Goal: Transaction & Acquisition: Purchase product/service

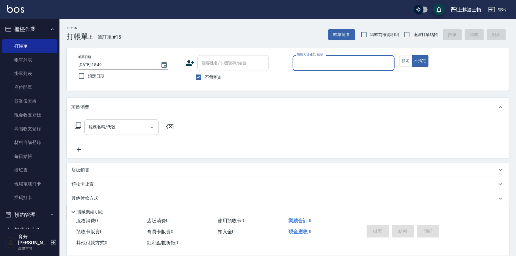
click at [315, 65] on input "服務人員姓名/編號" at bounding box center [344, 63] width 97 height 10
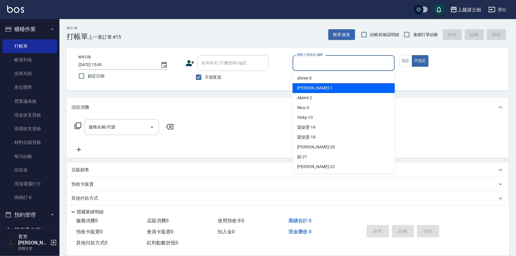
click at [316, 84] on div "麥可 -1" at bounding box center [344, 88] width 102 height 10
type input "麥可-1"
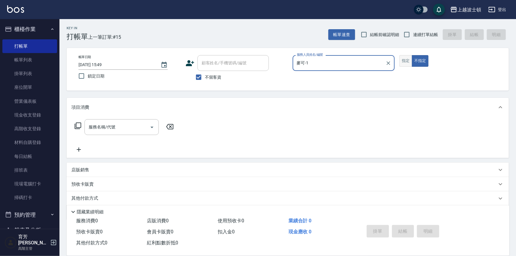
click at [406, 56] on button "指定" at bounding box center [406, 61] width 13 height 12
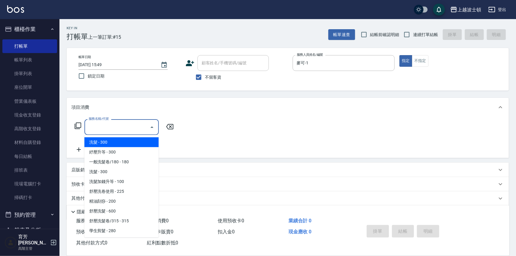
click at [96, 128] on input "服務名稱/代號" at bounding box center [117, 127] width 60 height 10
click at [95, 142] on span "洗髮 - 300" at bounding box center [122, 142] width 74 height 10
type input "洗髮(201)"
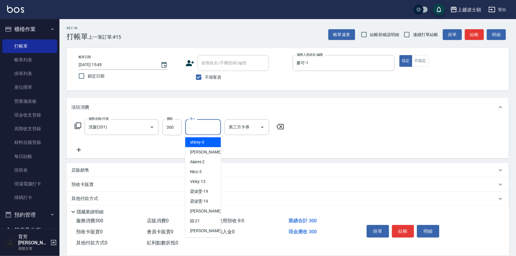
click at [204, 127] on input "洗-1" at bounding box center [203, 127] width 30 height 10
click at [199, 153] on span "麥可 -1" at bounding box center [207, 152] width 35 height 6
click at [200, 129] on input "麥可-1" at bounding box center [198, 127] width 21 height 10
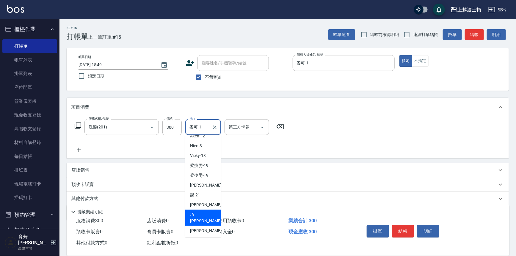
click at [201, 214] on span "[PERSON_NAME] -23" at bounding box center [208, 217] width 37 height 12
type input "[PERSON_NAME]-23"
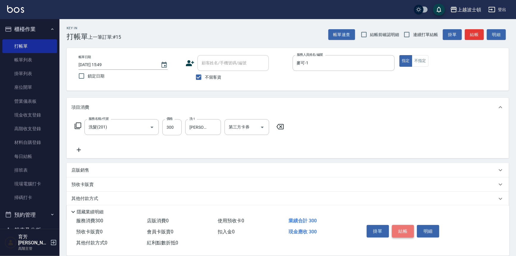
click at [407, 229] on button "結帳" at bounding box center [403, 231] width 22 height 12
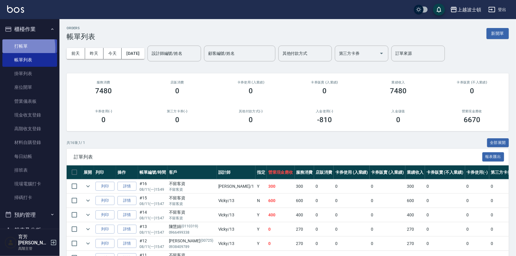
click at [10, 48] on link "打帳單" at bounding box center [29, 46] width 55 height 14
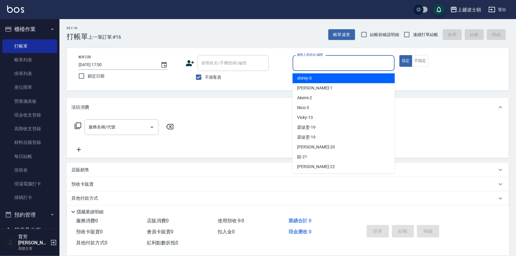
click at [315, 65] on input "服務人員姓名/編號" at bounding box center [344, 63] width 97 height 10
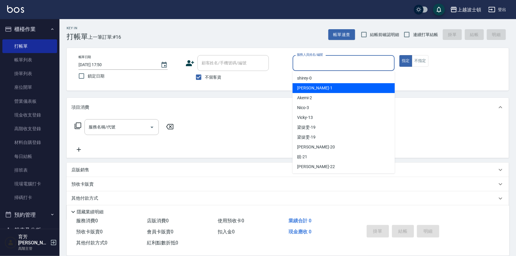
click at [315, 86] on div "麥可 -1" at bounding box center [344, 88] width 102 height 10
type input "麥可-1"
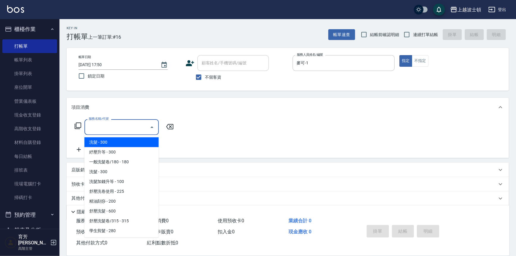
click at [124, 125] on input "服務名稱/代號" at bounding box center [117, 127] width 60 height 10
click at [116, 144] on span "洗髮 - 300" at bounding box center [122, 142] width 74 height 10
type input "洗髮(201)"
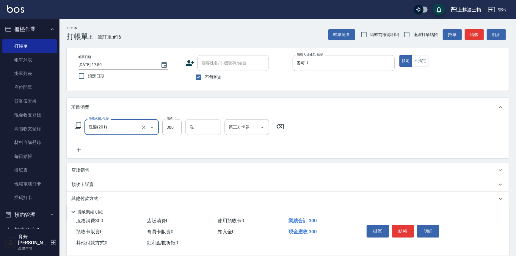
click at [198, 129] on input "洗-1" at bounding box center [203, 127] width 30 height 10
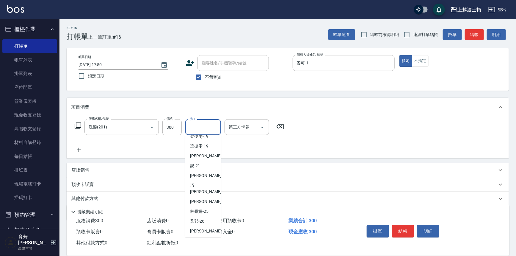
scroll to position [57, 0]
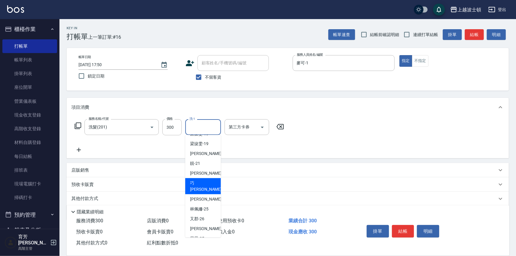
click at [199, 185] on span "[PERSON_NAME] -23" at bounding box center [208, 186] width 37 height 12
type input "[PERSON_NAME]-23"
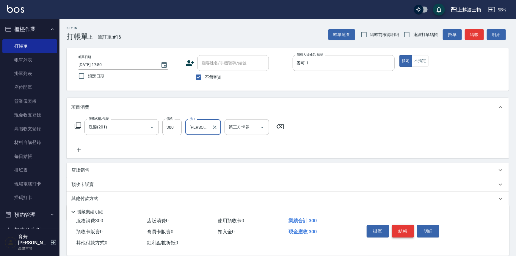
click at [400, 230] on button "結帳" at bounding box center [403, 231] width 22 height 12
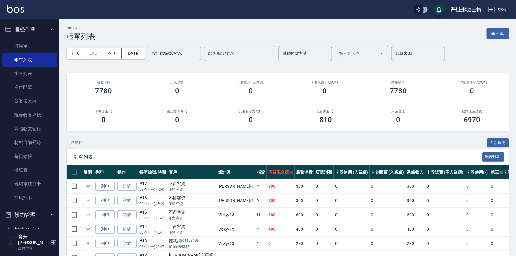
drag, startPoint x: 189, startPoint y: 52, endPoint x: 189, endPoint y: 58, distance: 6.3
click at [189, 53] on input "設計師編號/姓名" at bounding box center [174, 53] width 48 height 10
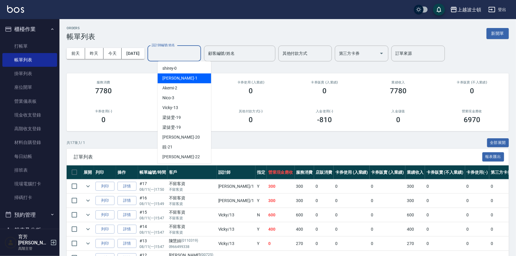
click at [187, 77] on div "麥可 -1" at bounding box center [185, 78] width 54 height 10
type input "麥可-1"
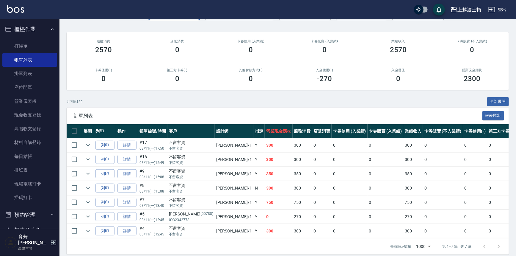
scroll to position [50, 0]
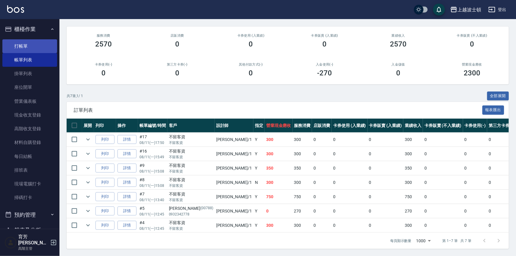
click at [27, 47] on link "打帳單" at bounding box center [29, 46] width 55 height 14
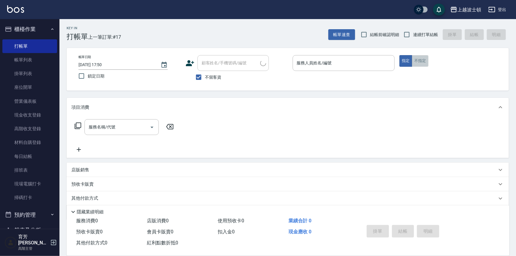
click at [417, 61] on button "不指定" at bounding box center [420, 61] width 17 height 12
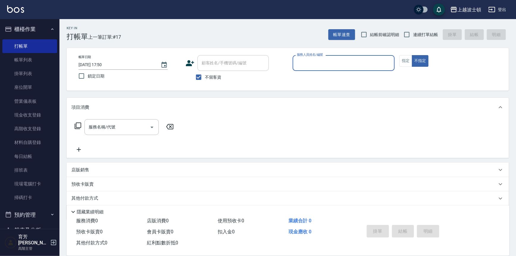
click at [322, 62] on input "服務人員姓名/編號" at bounding box center [344, 63] width 97 height 10
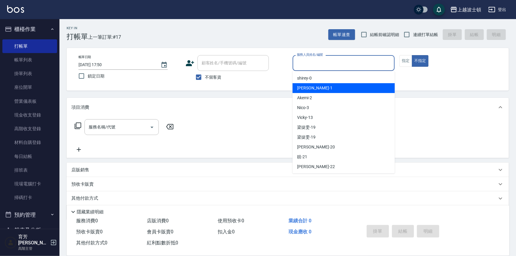
click at [311, 84] on div "麥可 -1" at bounding box center [344, 88] width 102 height 10
type input "麥可-1"
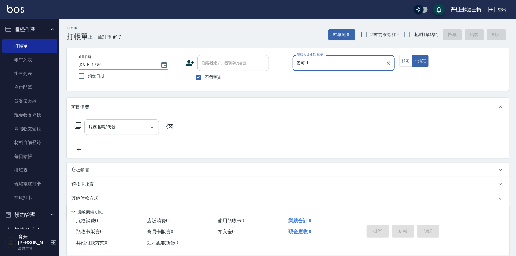
click at [98, 126] on input "服務名稱/代號" at bounding box center [117, 127] width 60 height 10
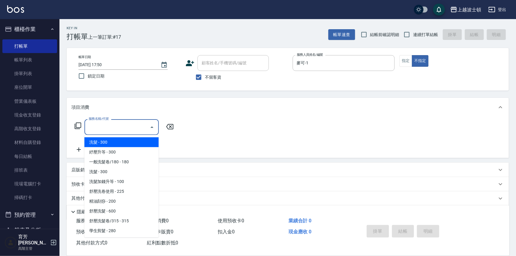
click at [101, 142] on span "洗髮 - 300" at bounding box center [122, 142] width 74 height 10
type input "洗髮(201)"
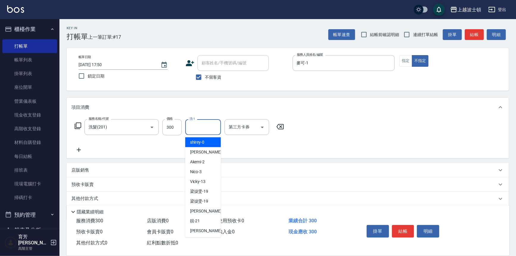
click at [199, 125] on input "洗-1" at bounding box center [203, 127] width 30 height 10
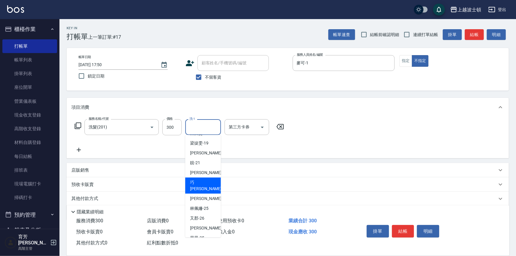
drag, startPoint x: 205, startPoint y: 179, endPoint x: 236, endPoint y: 184, distance: 30.9
click at [205, 179] on div "[PERSON_NAME] -23" at bounding box center [203, 185] width 36 height 16
type input "[PERSON_NAME]-23"
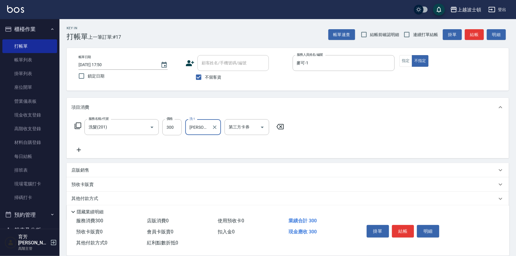
click at [405, 228] on button "結帳" at bounding box center [403, 231] width 22 height 12
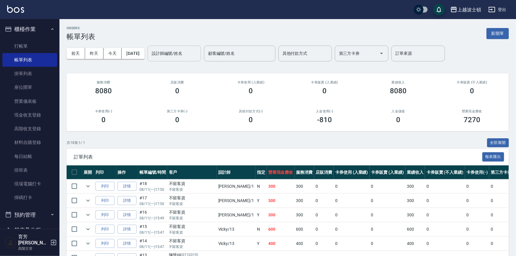
click at [164, 60] on div "設計師編號/姓名" at bounding box center [175, 54] width 54 height 16
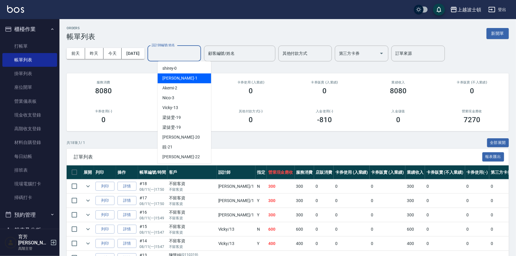
click at [171, 79] on span "麥可 -1" at bounding box center [179, 78] width 35 height 6
type input "麥可-1"
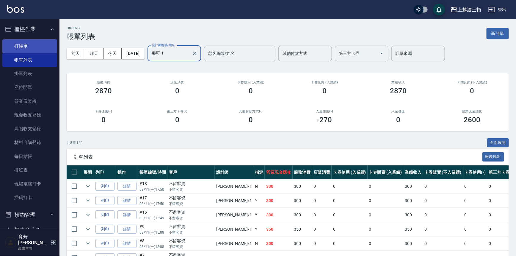
click at [29, 47] on link "打帳單" at bounding box center [29, 46] width 55 height 14
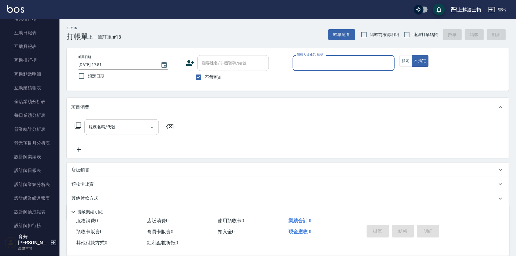
scroll to position [299, 0]
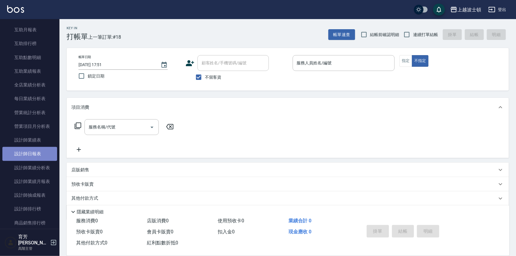
click at [33, 151] on link "設計師日報表" at bounding box center [29, 154] width 55 height 14
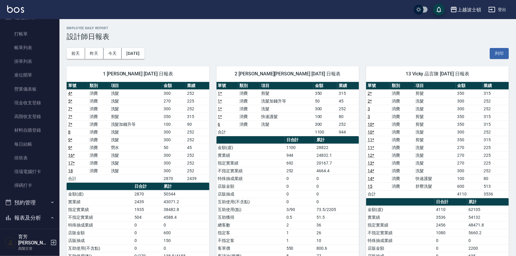
scroll to position [9, 0]
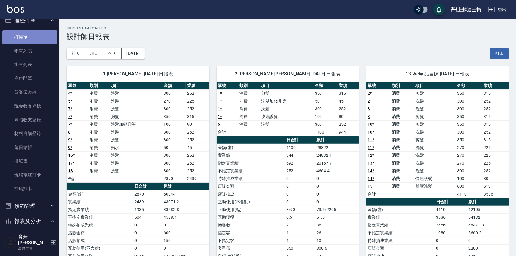
click at [33, 34] on link "打帳單" at bounding box center [29, 37] width 55 height 14
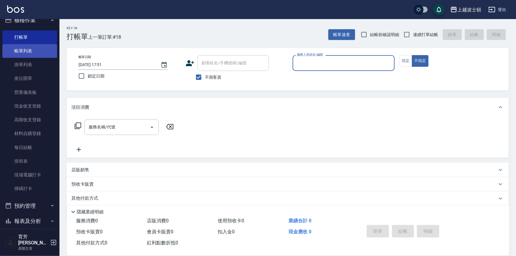
click at [11, 52] on link "帳單列表" at bounding box center [29, 51] width 55 height 14
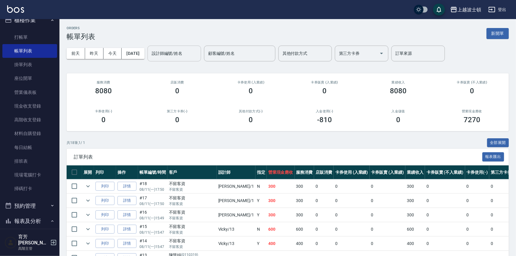
click at [197, 55] on input "設計師編號/姓名" at bounding box center [174, 53] width 48 height 10
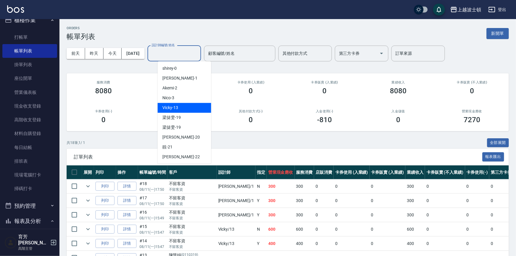
click at [187, 111] on div "Vicky -13" at bounding box center [185, 108] width 54 height 10
type input "Vicky-13"
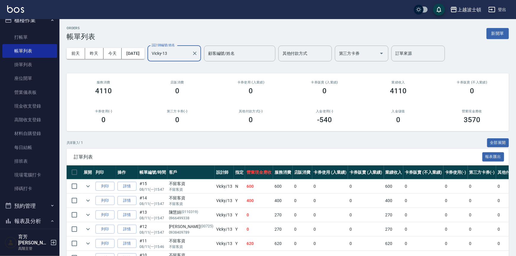
scroll to position [64, 0]
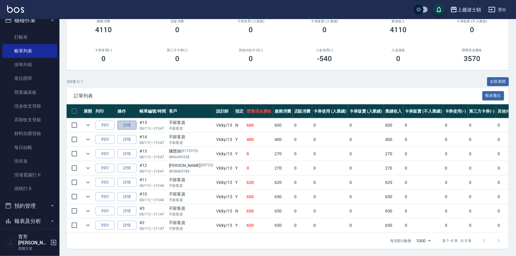
click at [128, 122] on link "詳情" at bounding box center [127, 125] width 19 height 9
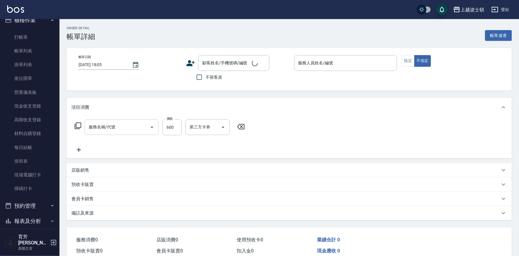
type input "[DATE] 15:47"
checkbox input "true"
type input "Vicky-13"
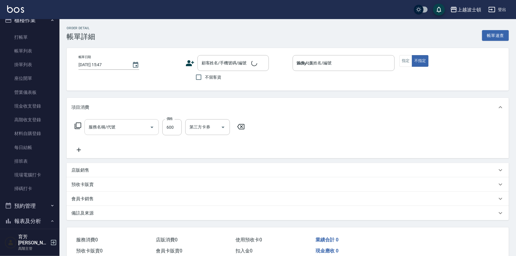
type input "舒壓洗髮(211)"
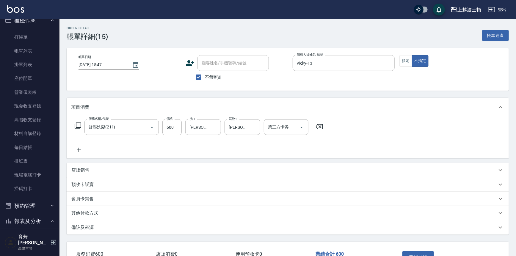
click at [77, 149] on icon at bounding box center [78, 149] width 15 height 7
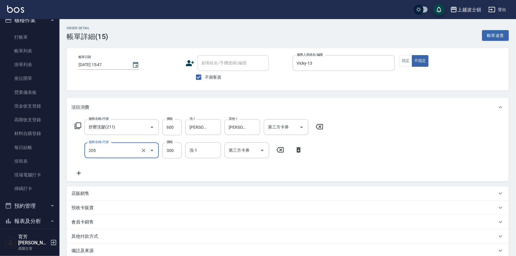
type input "洗髮(205)"
click at [82, 171] on icon at bounding box center [78, 172] width 15 height 7
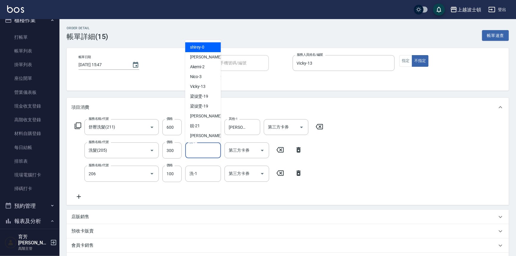
type input "洗髮加錢升等(206)"
click at [196, 149] on input "洗-1" at bounding box center [203, 150] width 30 height 10
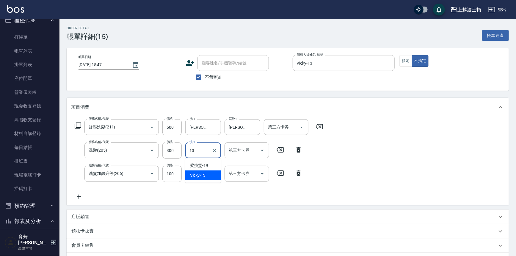
type input "Vicky-13"
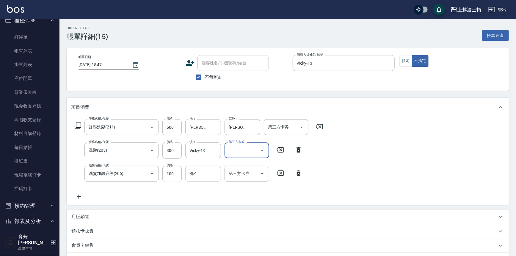
click at [202, 175] on input "洗-1" at bounding box center [203, 173] width 30 height 10
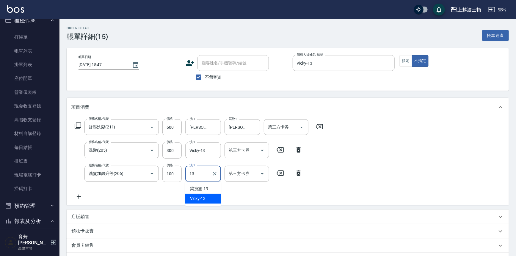
type input "Vicky-13"
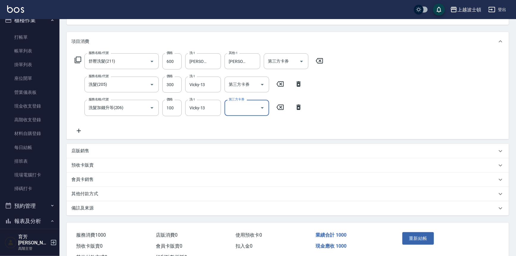
scroll to position [79, 0]
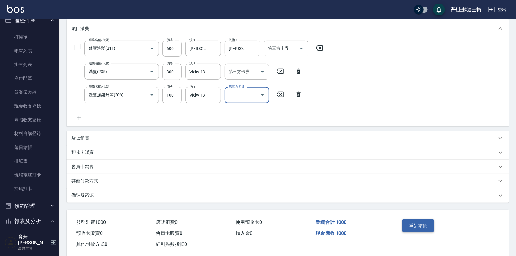
click at [426, 223] on button "重新結帳" at bounding box center [419, 225] width 32 height 12
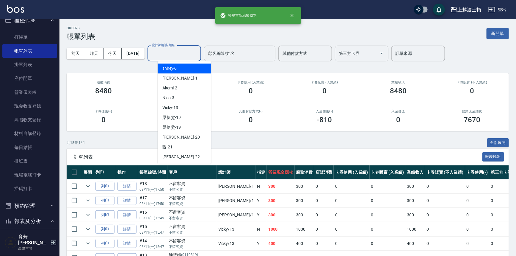
click at [193, 57] on input "設計師編號/姓名" at bounding box center [174, 53] width 48 height 10
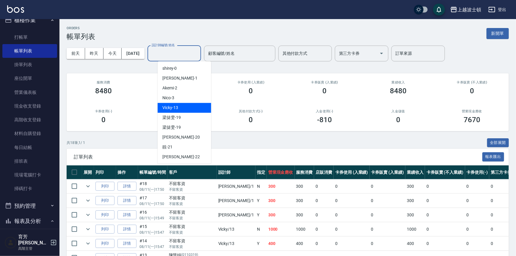
click at [184, 106] on div "Vicky -13" at bounding box center [185, 108] width 54 height 10
type input "Vicky-13"
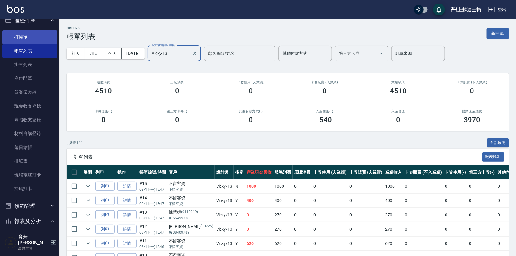
click at [25, 37] on link "打帳單" at bounding box center [29, 37] width 55 height 14
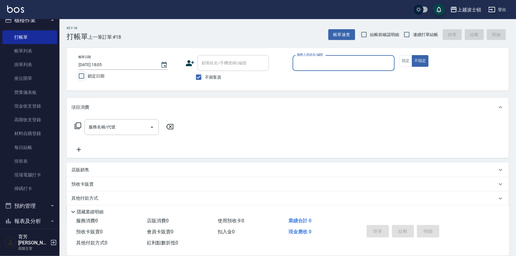
click at [82, 73] on input "鎖定日期" at bounding box center [81, 76] width 12 height 12
click at [84, 75] on input "鎖定日期" at bounding box center [81, 76] width 12 height 12
checkbox input "false"
type input "[DATE] 18:32"
type input "2023"
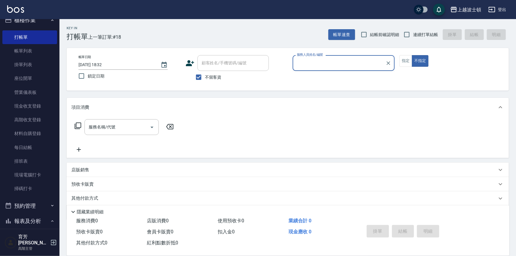
click at [96, 84] on div "帳單日期 [DATE] 18:32 鎖定日期 顧客姓名/手機號碼/編號 顧客姓名/手機號碼/編號 不留客資 服務人員姓名/編號 服務人員姓名/編號 指定 不指定" at bounding box center [288, 69] width 443 height 43
click at [100, 88] on div "帳單日期 [DATE] 18:32 鎖定日期 顧客姓名/手機號碼/編號 顧客姓名/手機號碼/編號 不留客資 服務人員姓名/編號 服務人員姓名/編號 指定 不指定" at bounding box center [288, 69] width 443 height 43
click at [102, 89] on div "帳單日期 [DATE] 18:32 鎖定日期 顧客姓名/手機號碼/編號 顧客姓名/手機號碼/編號 不留客資 服務人員姓名/編號 服務人員姓名/編號 指定 不指定" at bounding box center [288, 69] width 443 height 43
click at [101, 89] on div "帳單日期 [DATE] 18:32 鎖定日期 顧客姓名/手機號碼/編號 顧客姓名/手機號碼/編號 不留客資 服務人員姓名/編號 服務人員姓名/編號 指定 不指定" at bounding box center [288, 69] width 443 height 43
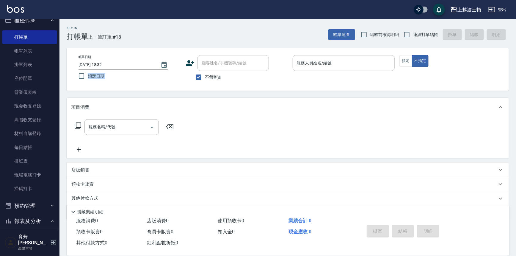
click at [101, 89] on div "帳單日期 [DATE] 18:32 鎖定日期 顧客姓名/手機號碼/編號 顧客姓名/手機號碼/編號 不留客資 服務人員姓名/編號 服務人員姓名/編號 指定 不指定" at bounding box center [288, 69] width 443 height 43
click at [94, 89] on div "帳單日期 [DATE] 18:32 鎖定日期 顧客姓名/手機號碼/編號 顧客姓名/手機號碼/編號 不留客資 服務人員姓名/編號 服務人員姓名/編號 指定 不指定" at bounding box center [288, 69] width 443 height 43
click at [203, 77] on input "不留客資" at bounding box center [199, 77] width 12 height 12
checkbox input "false"
click at [216, 59] on div "顧客姓名/手機號碼/編號 顧客姓名/手機號碼/編號" at bounding box center [233, 63] width 71 height 16
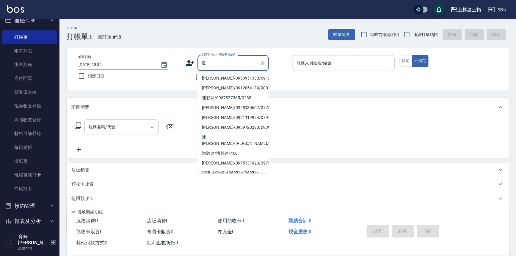
click at [214, 79] on li "[PERSON_NAME]/0953951330/691228" at bounding box center [233, 78] width 71 height 10
type input "[PERSON_NAME]/0953951330/691228"
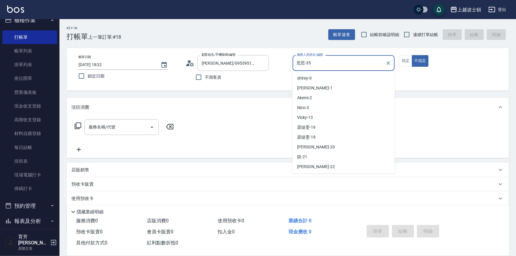
click at [321, 64] on input "思思-35" at bounding box center [340, 63] width 88 height 10
click at [345, 100] on div "Akemi -2" at bounding box center [344, 98] width 102 height 10
type input "Akemi-2"
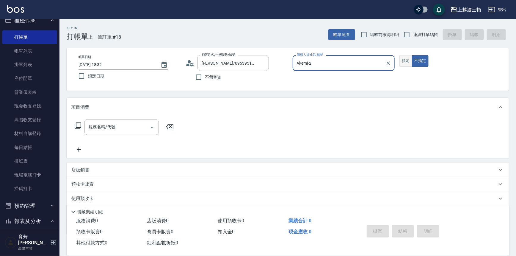
click at [405, 59] on button "指定" at bounding box center [406, 61] width 13 height 12
click at [116, 128] on input "服務名稱/代號" at bounding box center [117, 127] width 60 height 10
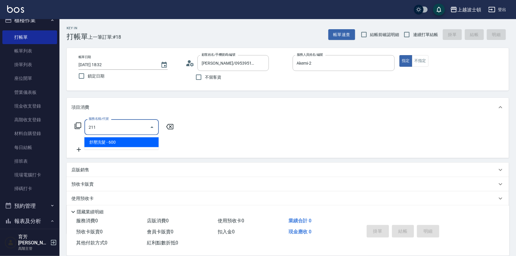
click at [139, 141] on span "舒壓洗髮 - 600" at bounding box center [122, 142] width 74 height 10
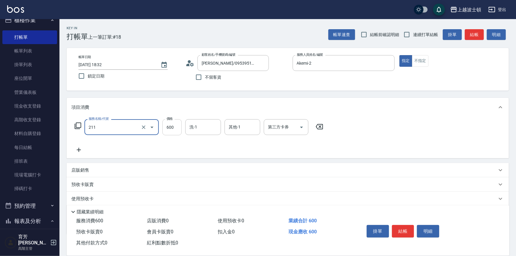
type input "舒壓洗髮(211)"
click at [181, 128] on input "600" at bounding box center [171, 127] width 19 height 16
type input "540"
click at [201, 128] on input "洗-1" at bounding box center [203, 127] width 30 height 10
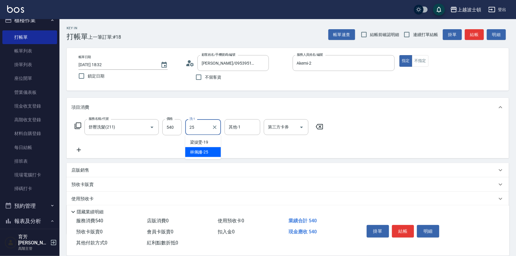
click at [214, 154] on div "[PERSON_NAME]-25" at bounding box center [203, 152] width 36 height 10
type input "[PERSON_NAME]-25"
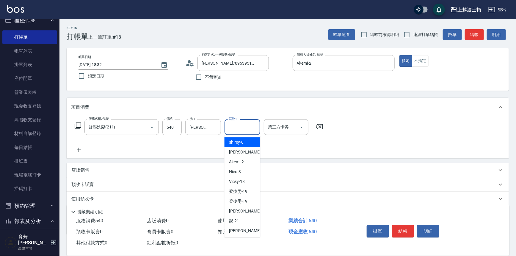
click at [240, 131] on input "其他-1" at bounding box center [242, 127] width 30 height 10
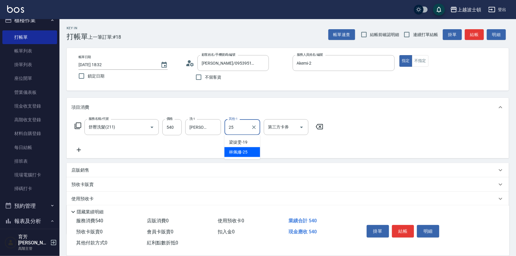
click at [247, 149] on span "[PERSON_NAME]-25" at bounding box center [238, 152] width 18 height 6
type input "[PERSON_NAME]-25"
click at [473, 132] on div "服務名稱/代號 舒壓洗髮(211) 服務名稱/代號 價格 540 價格 洗-1 [PERSON_NAME]-25 洗-1 其他-1 [PERSON_NAME]…" at bounding box center [288, 137] width 443 height 41
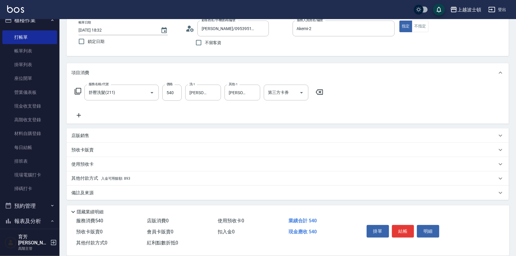
click at [122, 179] on span "入金可用餘額: 893" at bounding box center [115, 178] width 29 height 4
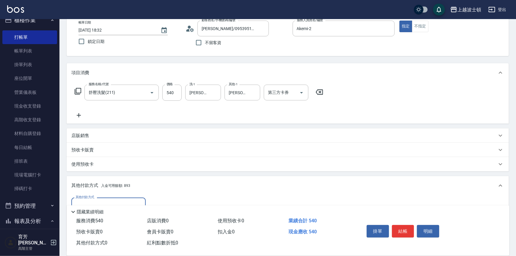
scroll to position [104, 0]
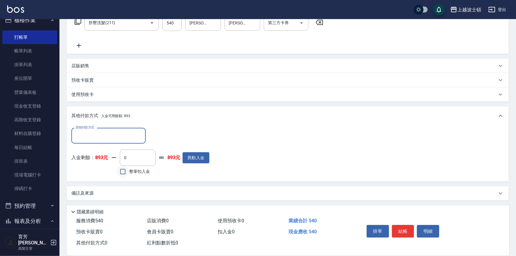
click at [121, 171] on input "整筆扣入金" at bounding box center [123, 171] width 12 height 12
checkbox input "true"
type input "540"
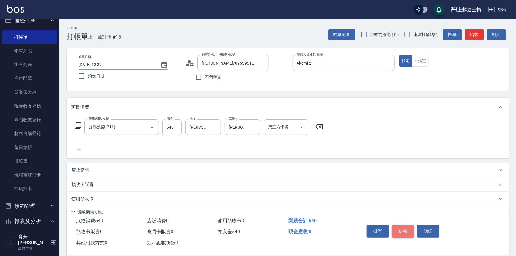
click at [403, 228] on button "結帳" at bounding box center [403, 231] width 22 height 12
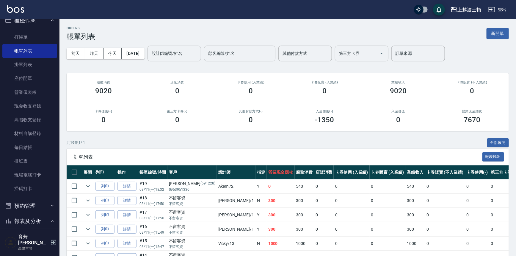
click at [190, 54] on input "設計師編號/姓名" at bounding box center [174, 53] width 48 height 10
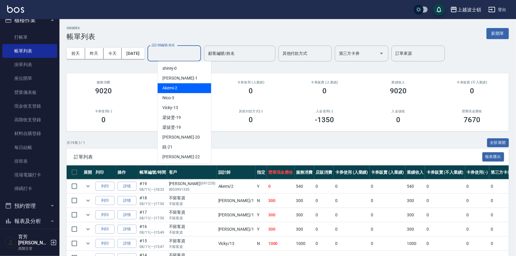
click at [197, 87] on div "Akemi -2" at bounding box center [185, 88] width 54 height 10
type input "Akemi-2"
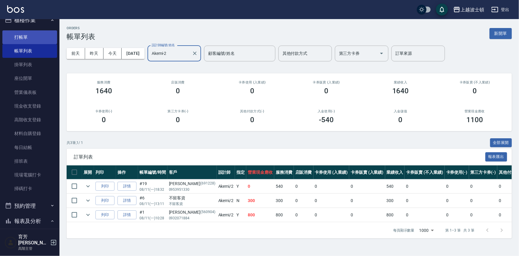
click at [24, 38] on link "打帳單" at bounding box center [29, 37] width 55 height 14
